Goal: Transaction & Acquisition: Purchase product/service

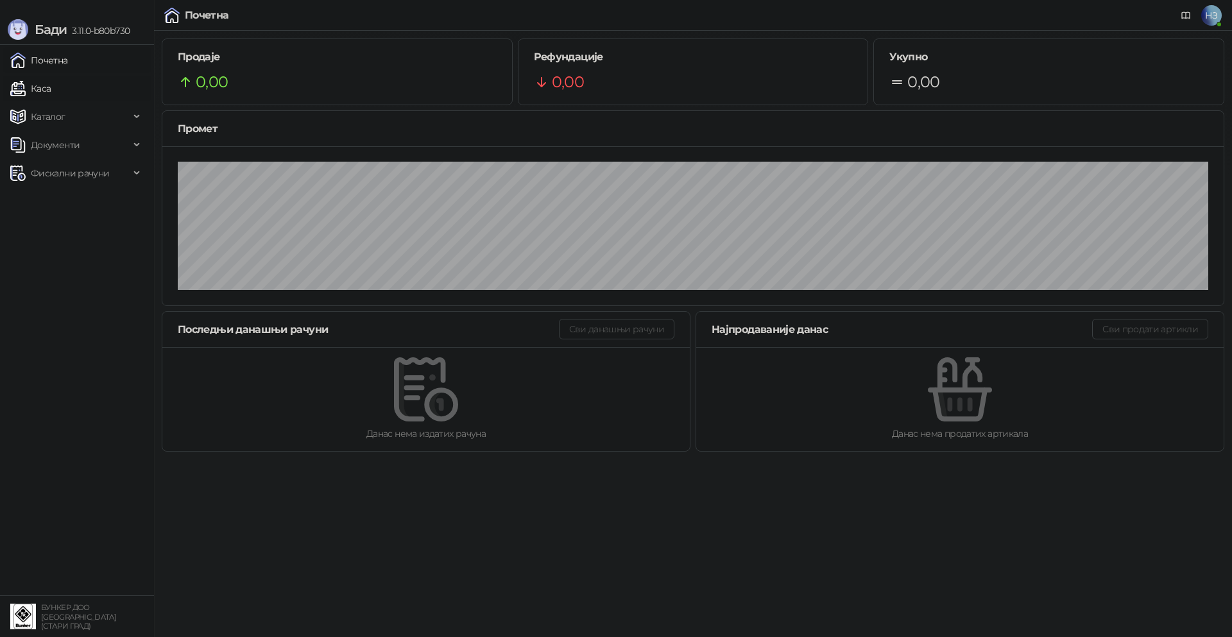
click at [51, 91] on link "Каса" at bounding box center [30, 89] width 40 height 26
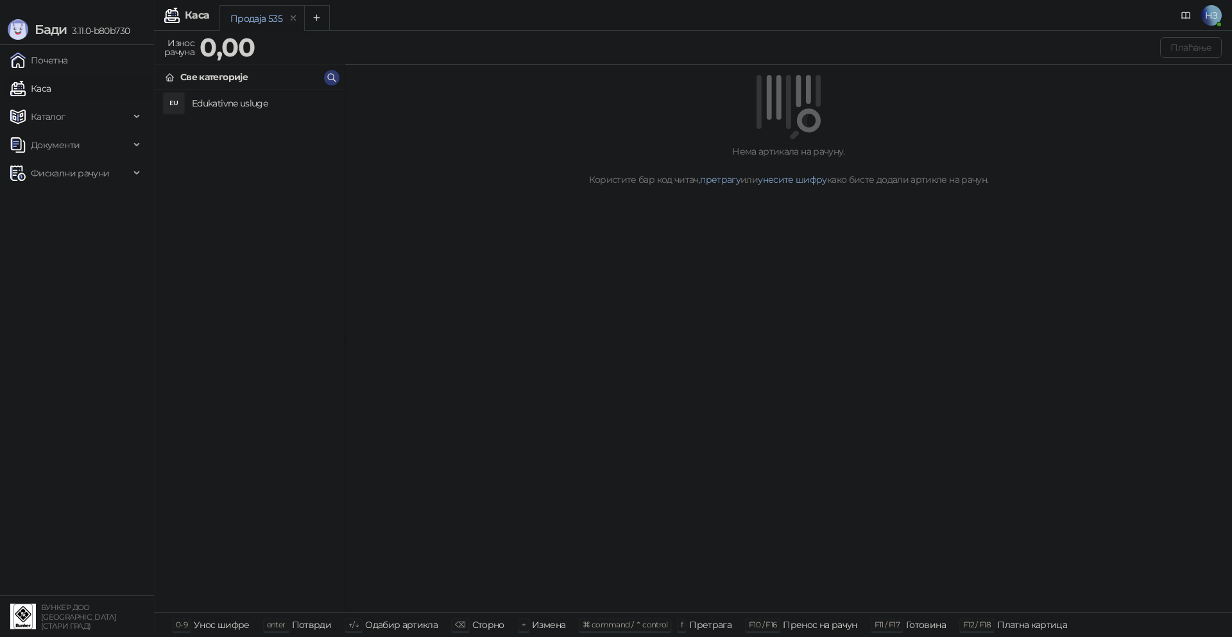
click at [252, 107] on h4 "Edukativne usluge" at bounding box center [263, 103] width 142 height 21
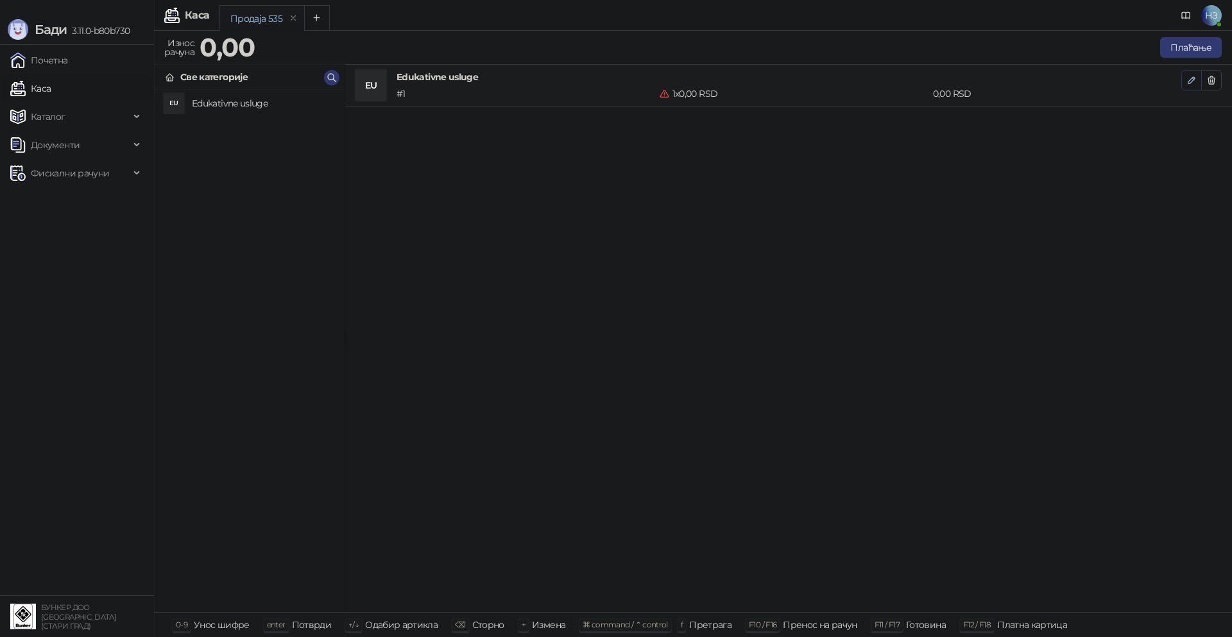
click at [1190, 83] on icon "button" at bounding box center [1192, 80] width 10 height 10
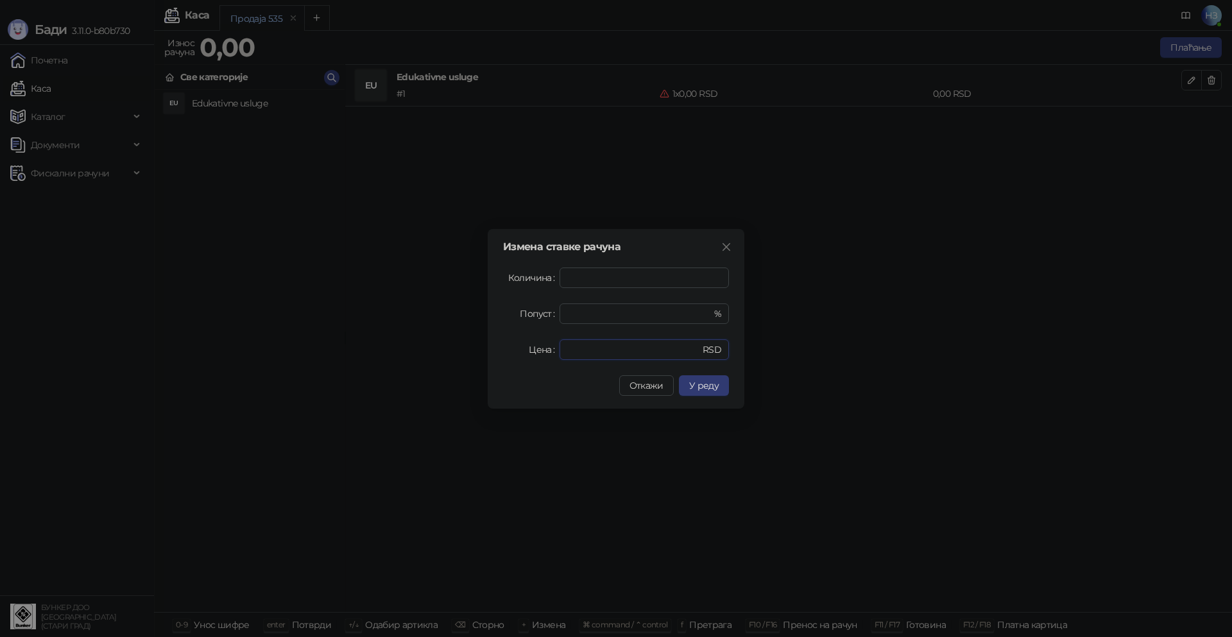
drag, startPoint x: 603, startPoint y: 350, endPoint x: 541, endPoint y: 350, distance: 61.6
click at [541, 350] on div "Цена * RSD" at bounding box center [616, 349] width 226 height 21
type input "****"
click at [701, 389] on span "У реду" at bounding box center [704, 386] width 30 height 12
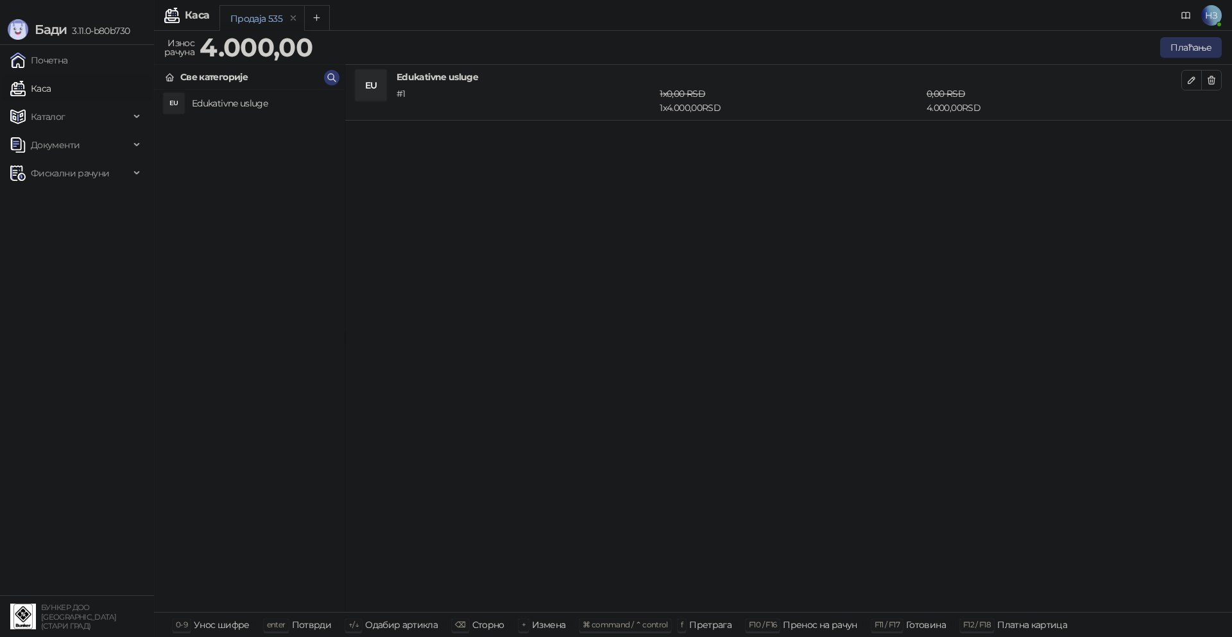
click at [1181, 45] on button "Плаћање" at bounding box center [1191, 47] width 62 height 21
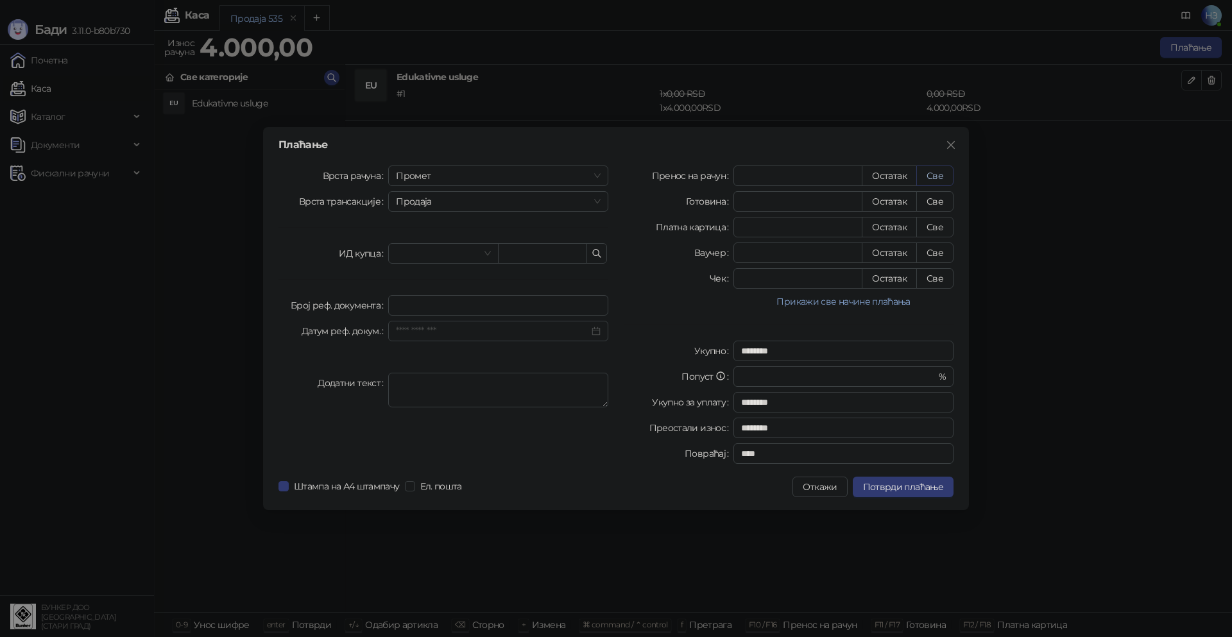
click at [931, 169] on button "Све" at bounding box center [934, 176] width 37 height 21
type input "****"
click at [904, 486] on span "Потврди плаћање" at bounding box center [903, 487] width 80 height 12
